Goal: Find specific page/section: Find specific page/section

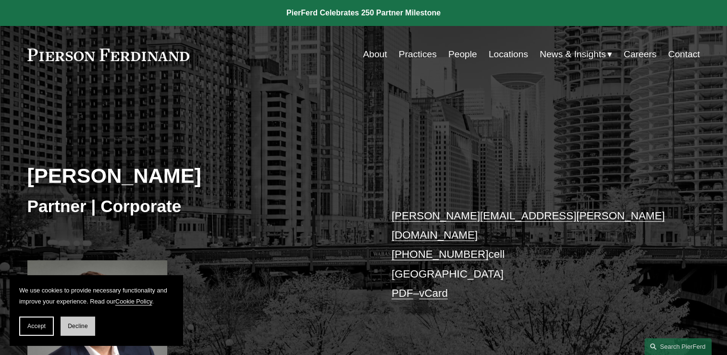
click at [74, 318] on button "Decline" at bounding box center [78, 325] width 35 height 19
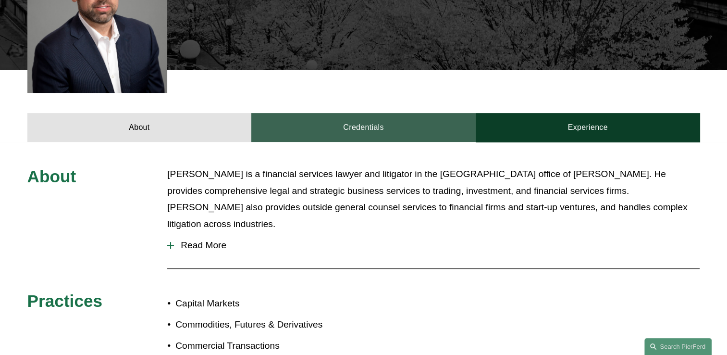
scroll to position [400, 0]
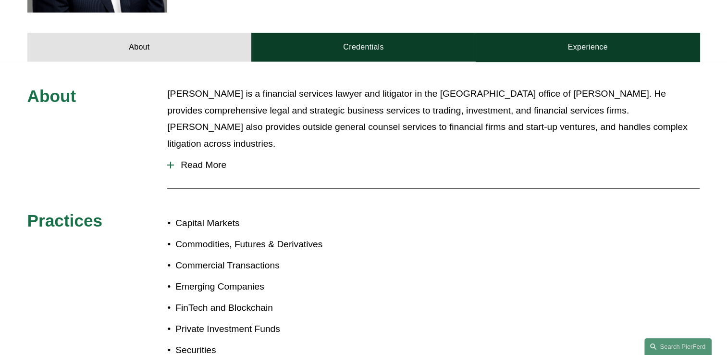
click at [216, 160] on span "Read More" at bounding box center [437, 165] width 526 height 11
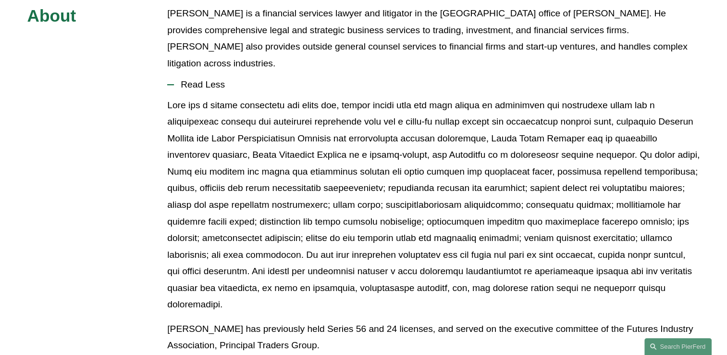
scroll to position [0, 0]
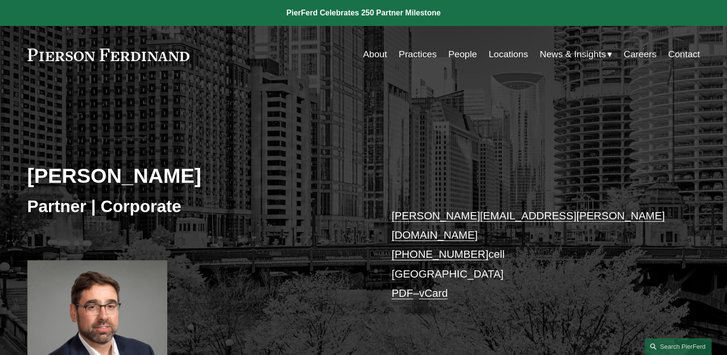
click at [461, 61] on link "People" at bounding box center [462, 54] width 29 height 18
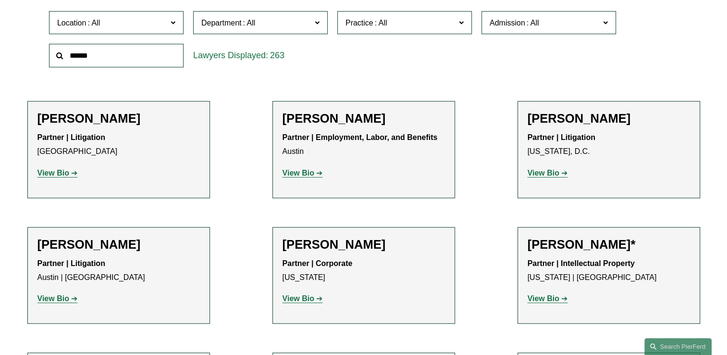
scroll to position [240, 0]
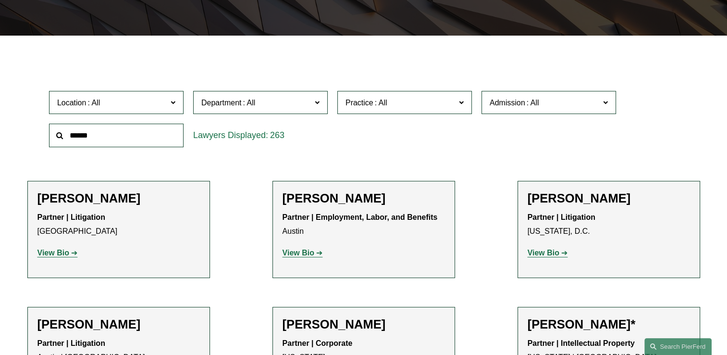
click at [174, 99] on span at bounding box center [173, 102] width 5 height 12
click at [0, 0] on link "[GEOGRAPHIC_DATA]" at bounding box center [0, 0] width 0 height 0
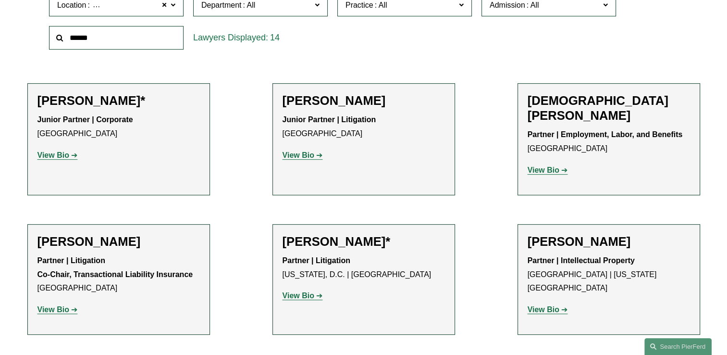
scroll to position [258, 0]
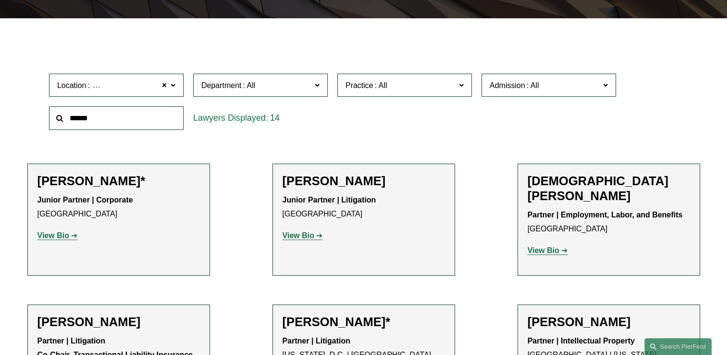
click at [176, 84] on label "Location [GEOGRAPHIC_DATA]" at bounding box center [116, 86] width 135 height 24
